Goal: Use online tool/utility: Utilize a website feature to perform a specific function

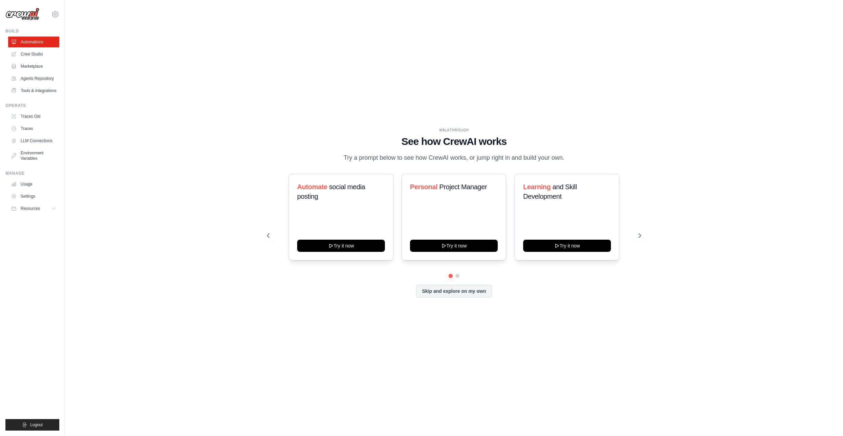
click at [182, 113] on div "WALKTHROUGH See how CrewAI works Try a prompt below to see how CrewAI works, or…" at bounding box center [454, 218] width 756 height 423
click at [466, 243] on button "Try it now" at bounding box center [454, 245] width 88 height 12
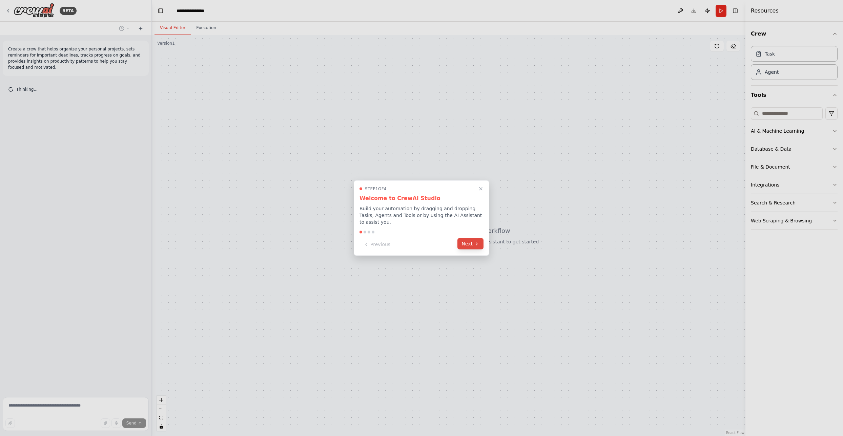
click at [466, 246] on button "Next" at bounding box center [470, 243] width 26 height 11
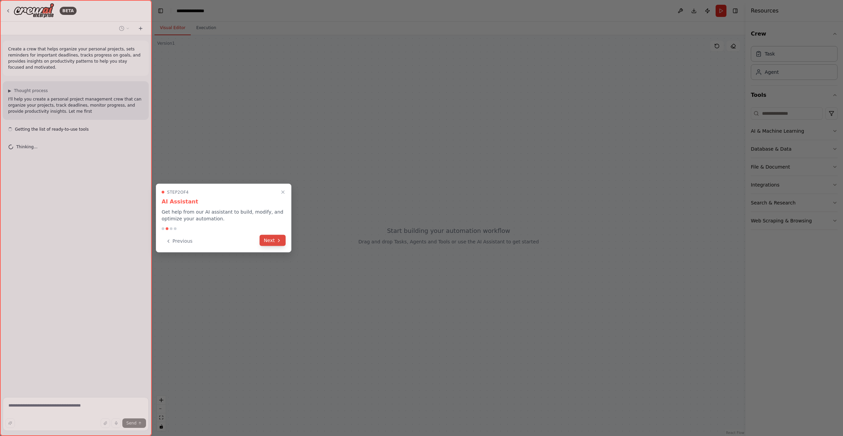
click at [274, 243] on button "Next" at bounding box center [272, 240] width 26 height 11
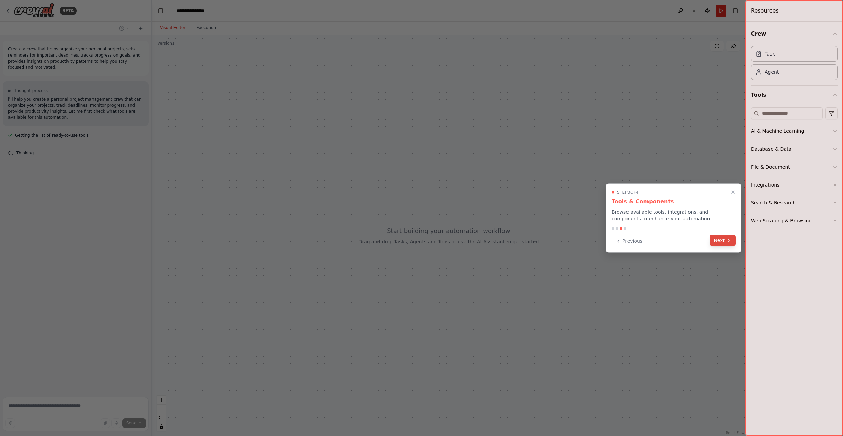
click at [723, 238] on button "Next" at bounding box center [722, 240] width 26 height 11
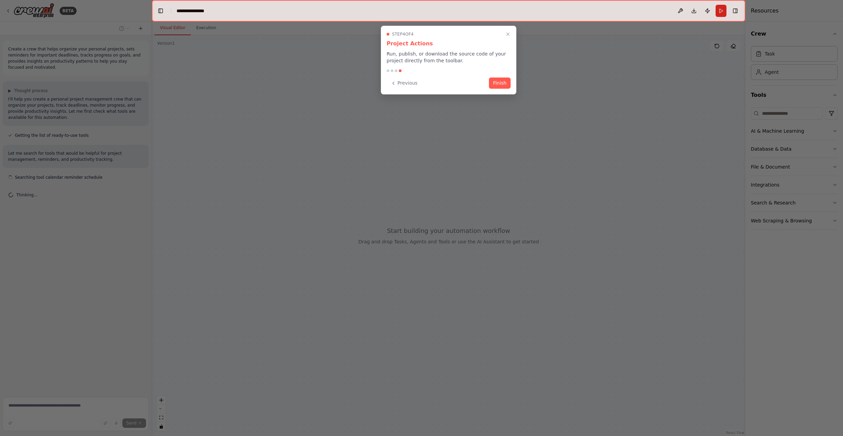
click at [502, 93] on div "Step 4 of 4 Project Actions Run, publish, or download the source code of your p…" at bounding box center [448, 60] width 135 height 69
click at [506, 77] on div "Step 4 of 4 Project Actions Run, publish, or download the source code of your p…" at bounding box center [448, 60] width 135 height 69
click at [497, 84] on button "Finish" at bounding box center [500, 82] width 22 height 11
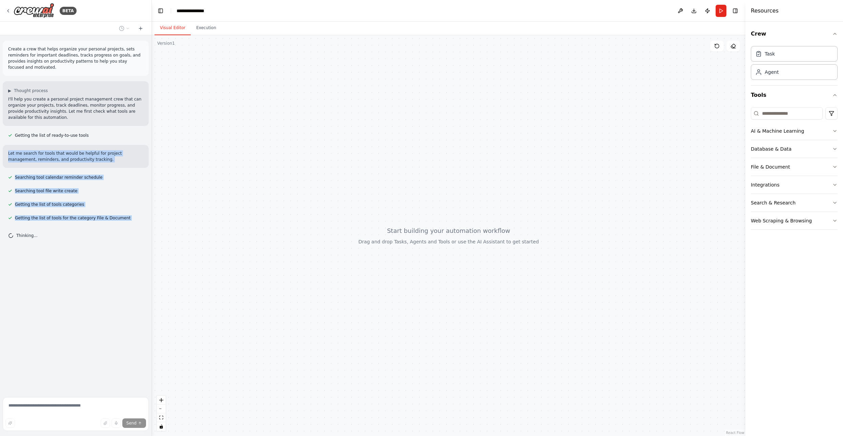
drag, startPoint x: 60, startPoint y: 228, endPoint x: 79, endPoint y: 121, distance: 108.4
click at [79, 122] on div "Create a crew that helps organize your personal projects, sets reminders for im…" at bounding box center [75, 214] width 151 height 359
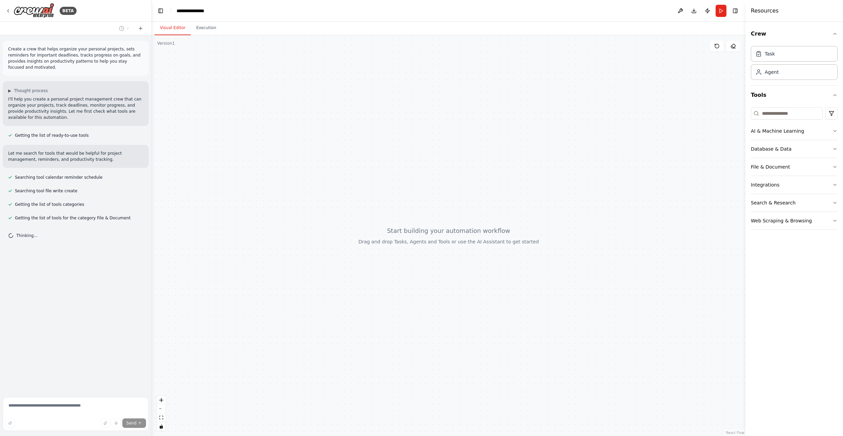
click at [70, 250] on div "Create a crew that helps organize your personal projects, sets reminders for im…" at bounding box center [75, 214] width 151 height 359
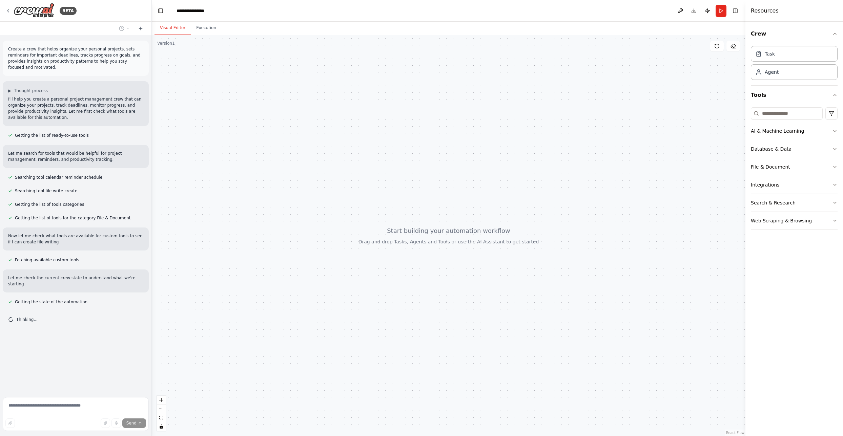
click at [815, 337] on div "Crew Task Agent Tools AI & Machine Learning Database & Data File & Document Int…" at bounding box center [794, 229] width 98 height 415
click at [211, 27] on button "Execution" at bounding box center [206, 28] width 31 height 14
click at [176, 28] on button "Visual Editor" at bounding box center [172, 28] width 36 height 14
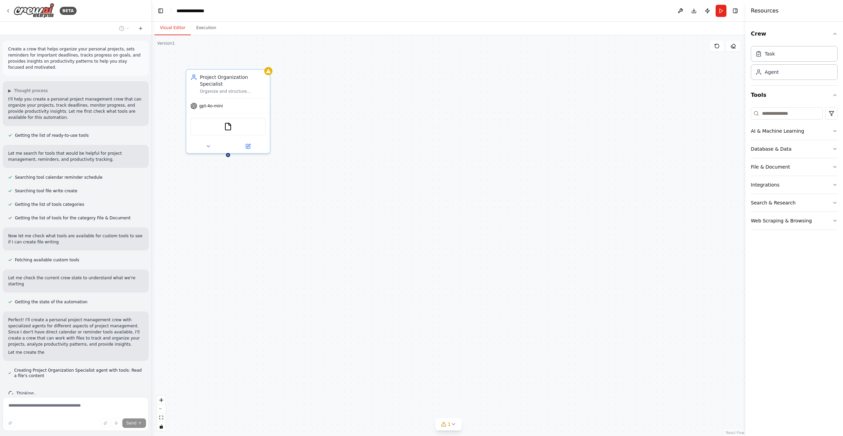
scroll to position [12, 0]
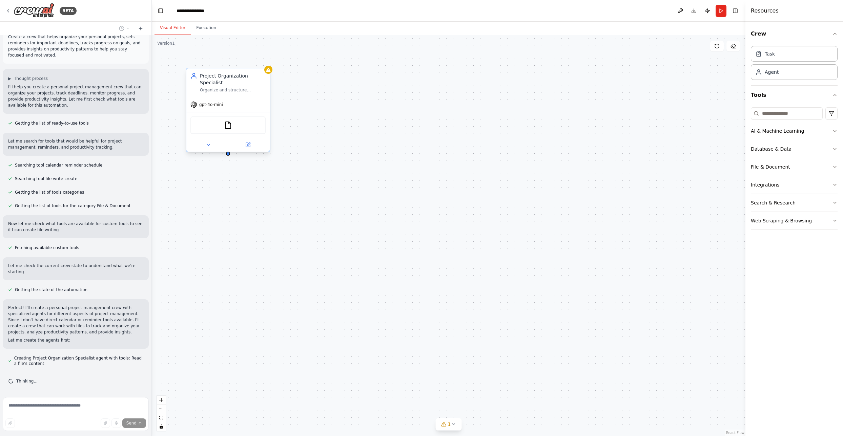
click at [219, 108] on div "gpt-4o-mini" at bounding box center [227, 104] width 83 height 15
click at [206, 105] on span "gpt-4o-mini" at bounding box center [211, 104] width 24 height 5
click at [317, 95] on div "Project Organization Specialist Organize and structure personal projects by ana…" at bounding box center [448, 235] width 593 height 401
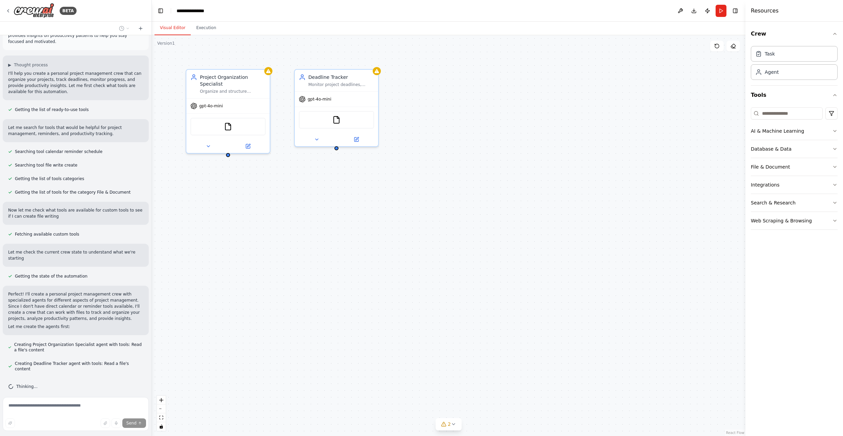
click at [301, 208] on div "Project Organization Specialist Organize and structure personal projects by ana…" at bounding box center [448, 235] width 593 height 401
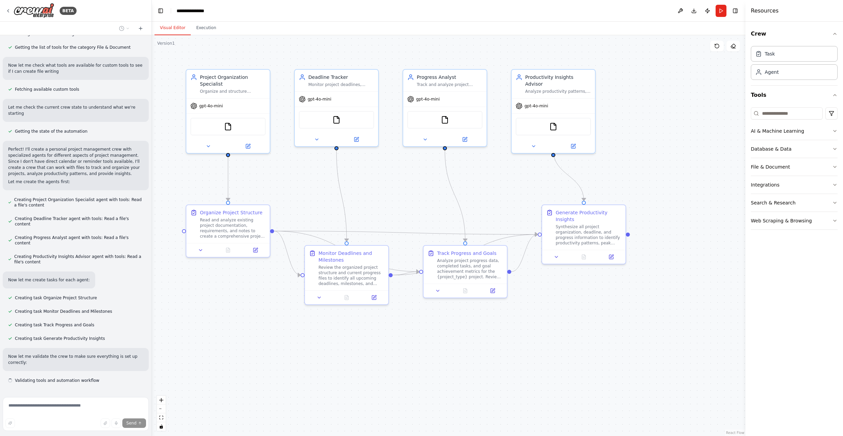
scroll to position [177, 0]
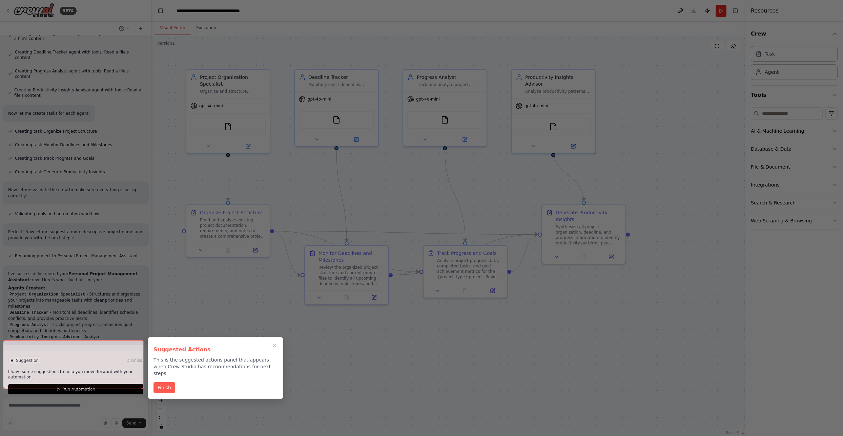
click at [200, 325] on div at bounding box center [421, 218] width 843 height 436
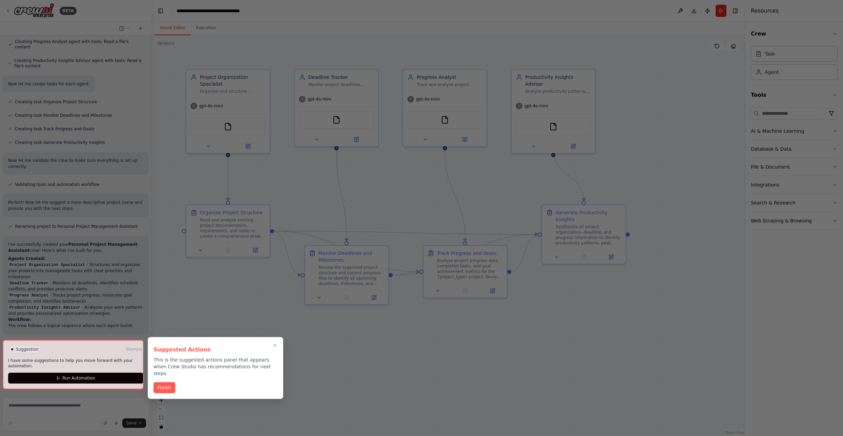
click at [149, 384] on div "Suggested Actions This is the suggested actions panel that appears when Crew St…" at bounding box center [215, 368] width 135 height 62
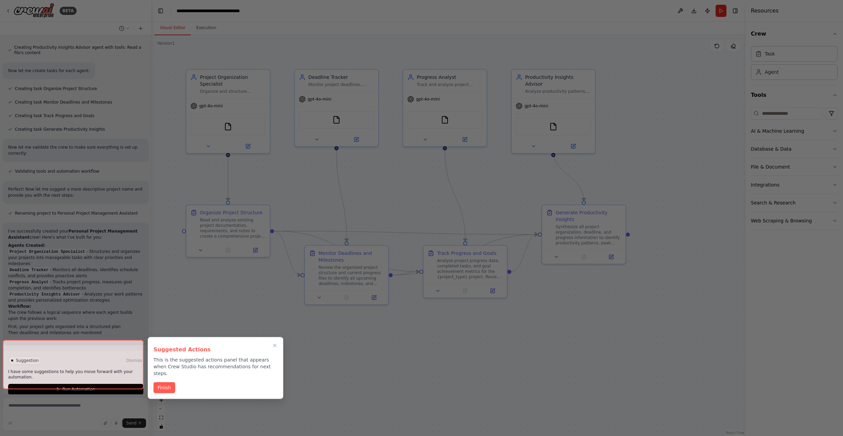
click at [151, 386] on div "Suggested Actions This is the suggested actions panel that appears when Crew St…" at bounding box center [215, 368] width 135 height 62
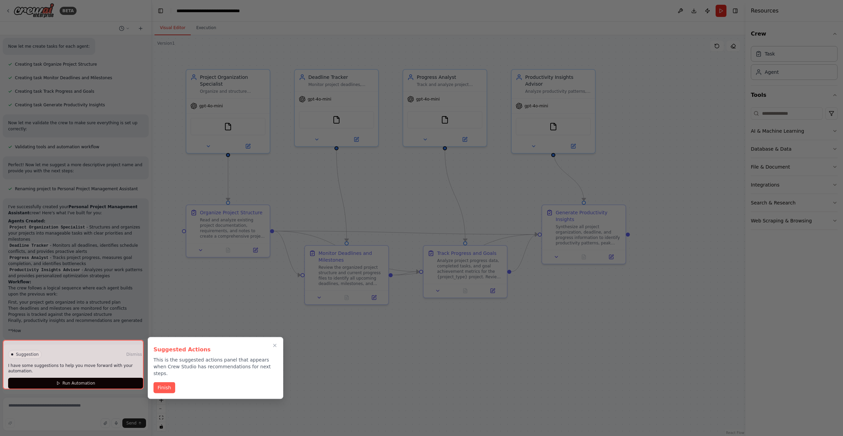
click at [145, 387] on div at bounding box center [421, 218] width 843 height 436
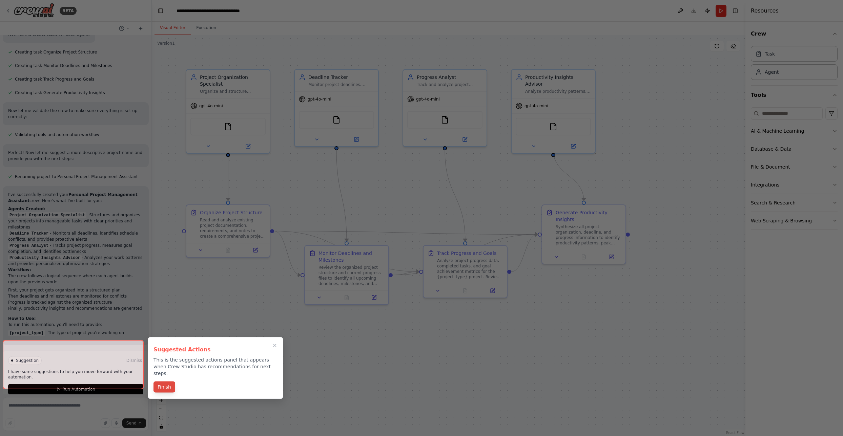
click at [157, 384] on button "Finish" at bounding box center [164, 387] width 22 height 11
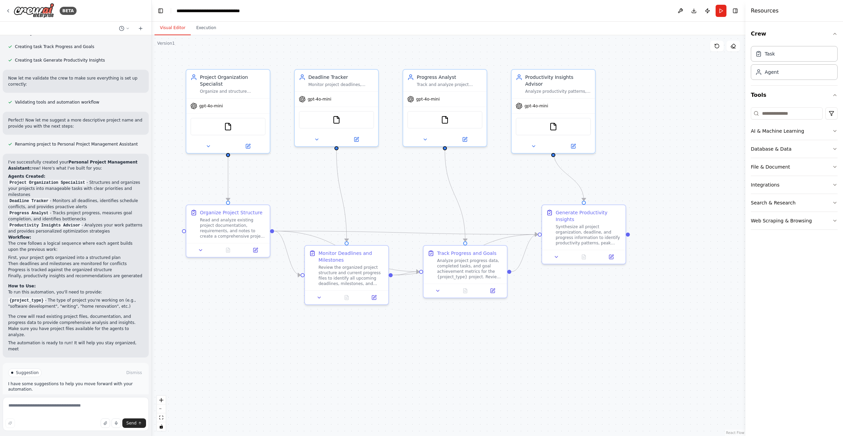
scroll to position [455, 0]
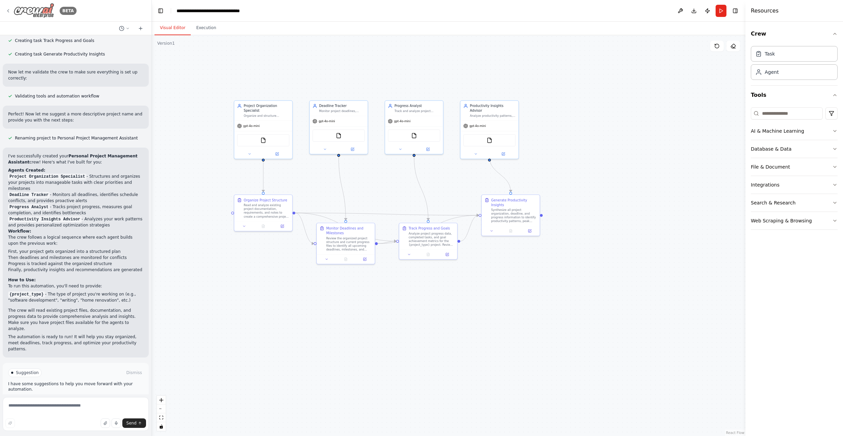
click at [14, 13] on img at bounding box center [34, 10] width 41 height 15
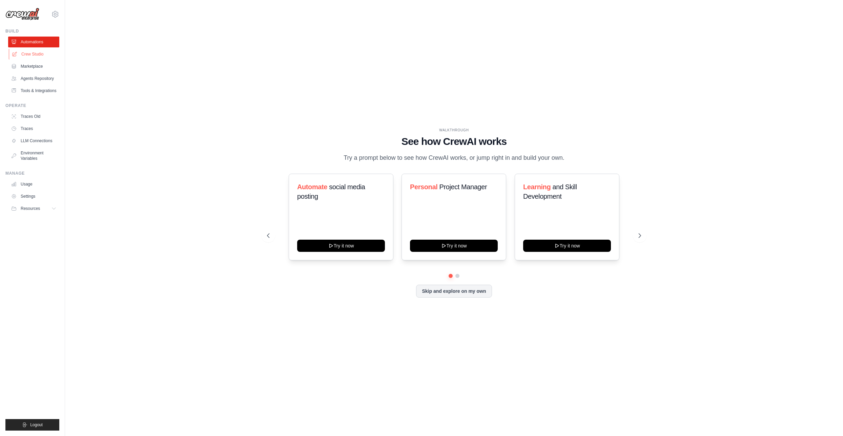
click at [35, 54] on link "Crew Studio" at bounding box center [34, 54] width 51 height 11
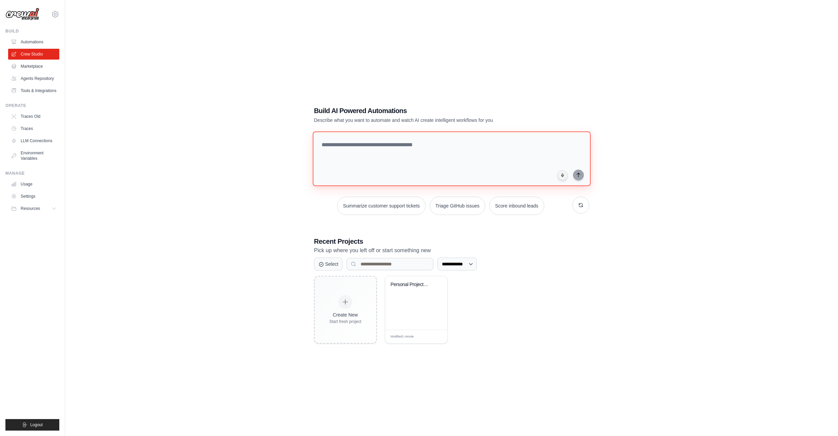
click at [418, 167] on textarea at bounding box center [451, 158] width 278 height 55
click at [388, 156] on textarea at bounding box center [451, 158] width 278 height 55
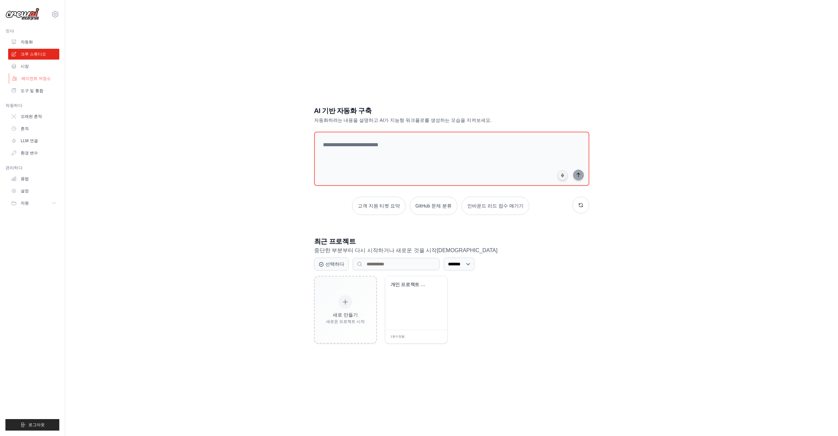
click at [46, 81] on font "에이전트 저장소" at bounding box center [35, 78] width 29 height 5
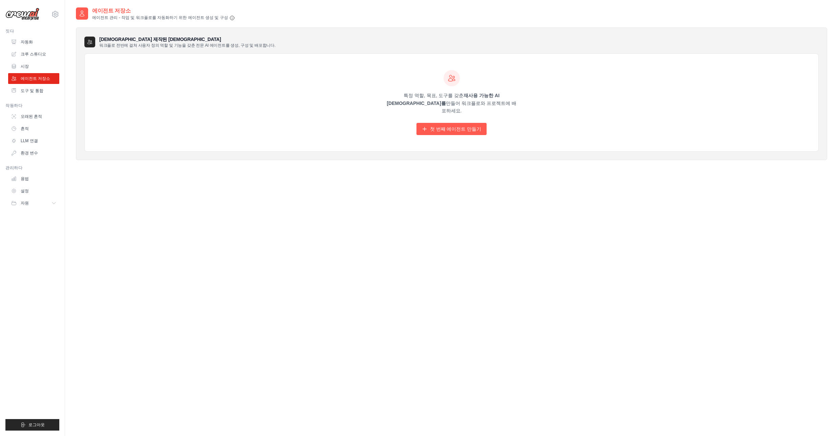
click at [40, 32] on div "짓다" at bounding box center [32, 30] width 54 height 5
click at [35, 43] on link "자동화" at bounding box center [34, 42] width 51 height 11
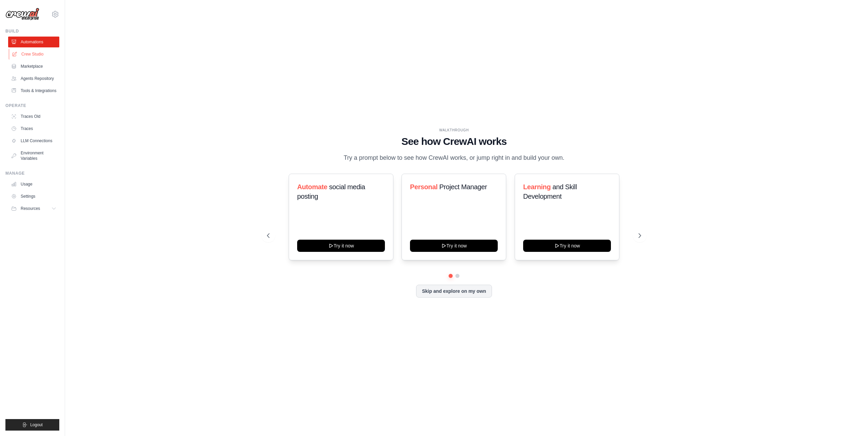
click at [36, 50] on link "Crew Studio" at bounding box center [34, 54] width 51 height 11
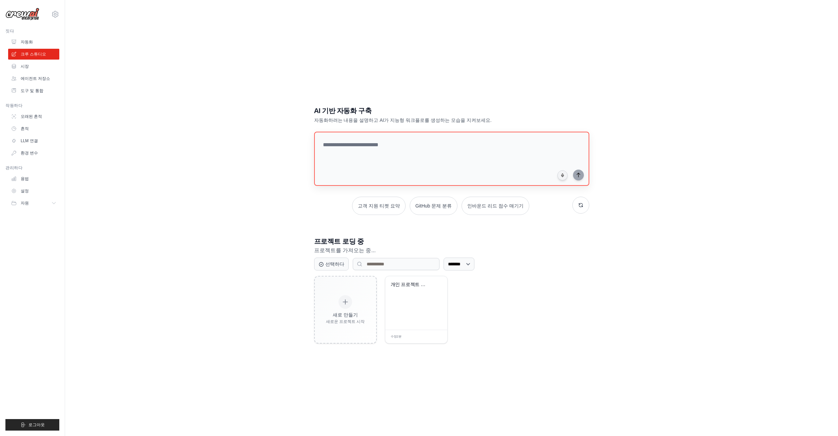
drag, startPoint x: 321, startPoint y: 121, endPoint x: 345, endPoint y: 145, distance: 33.3
click at [322, 121] on font "자동화하려는 내용을 설명하고 AI가 지능형 워크플로를 생성하는 모습을 지켜보세요." at bounding box center [402, 120] width 177 height 5
click at [345, 145] on textarea at bounding box center [451, 158] width 278 height 55
paste textarea "******"
type textarea "******"
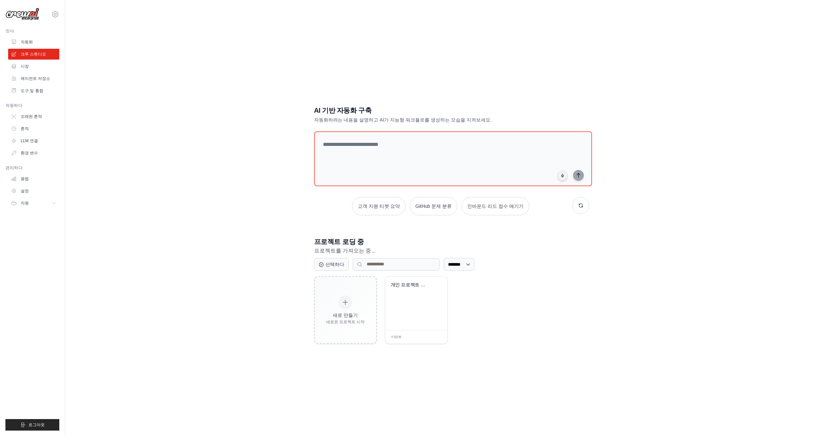
click at [362, 119] on font "자동화하려는 내용을 설명하고 AI가 지능형 워크플로를 생성하는 모습을 지켜보세요." at bounding box center [402, 119] width 177 height 5
click at [370, 146] on textarea at bounding box center [452, 158] width 280 height 55
paste textarea "**********"
type textarea "**********"
